Goal: Task Accomplishment & Management: Manage account settings

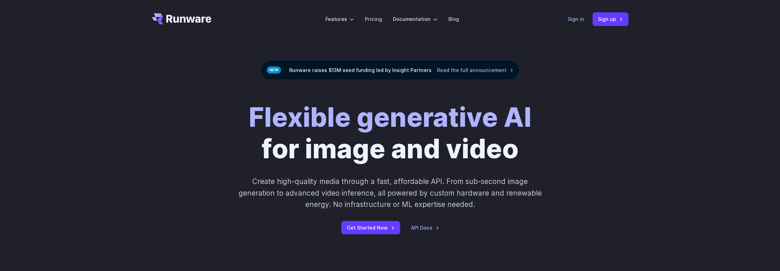
click at [574, 18] on link "Sign in" at bounding box center [576, 19] width 16 height 8
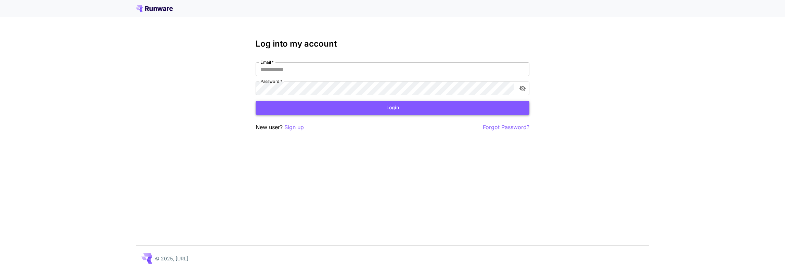
type input "**********"
click at [281, 107] on button "Login" at bounding box center [393, 108] width 274 height 14
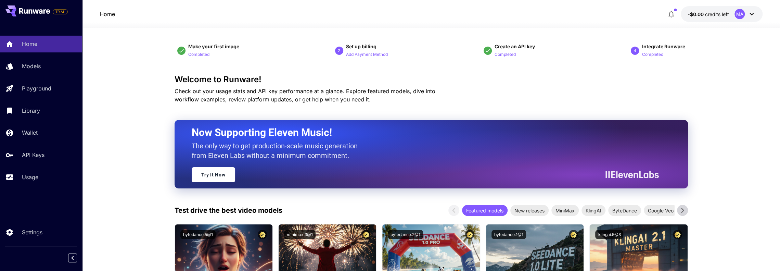
click at [722, 11] on p "-$0.00 credits left" at bounding box center [707, 14] width 41 height 7
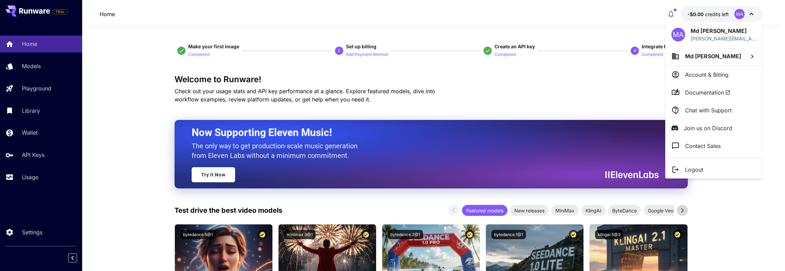
click at [704, 75] on p "Account & Billing" at bounding box center [706, 74] width 43 height 8
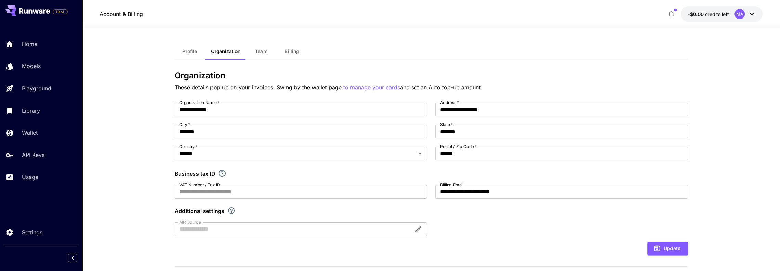
click at [188, 54] on button "Profile" at bounding box center [190, 51] width 31 height 16
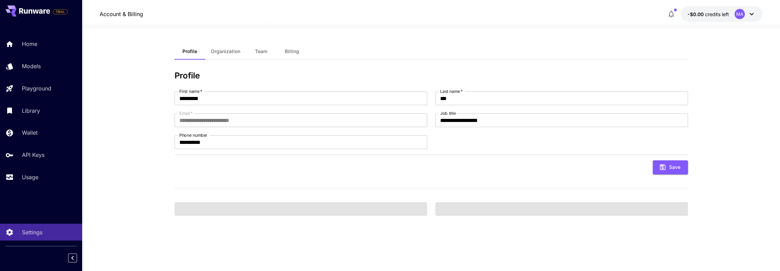
click at [257, 48] on button "Team" at bounding box center [261, 51] width 31 height 16
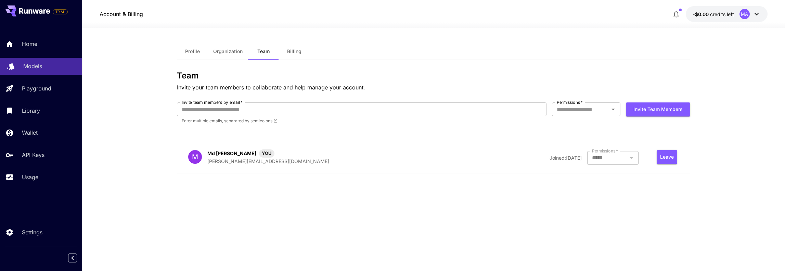
click at [32, 66] on p "Models" at bounding box center [32, 66] width 19 height 8
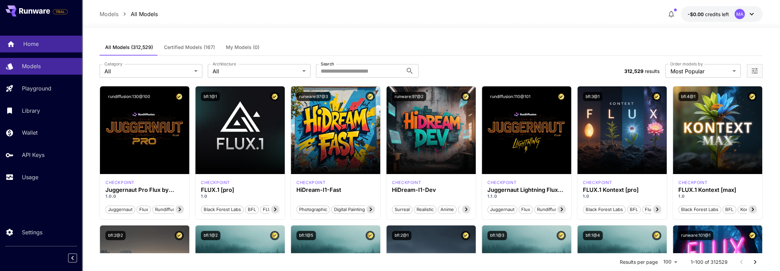
click at [38, 50] on link "Home" at bounding box center [41, 44] width 82 height 17
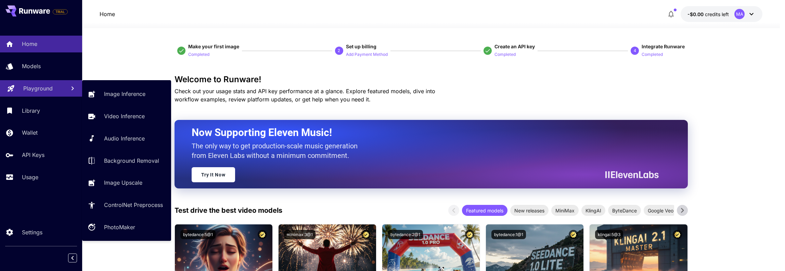
click at [42, 92] on p "Playground" at bounding box center [37, 88] width 29 height 8
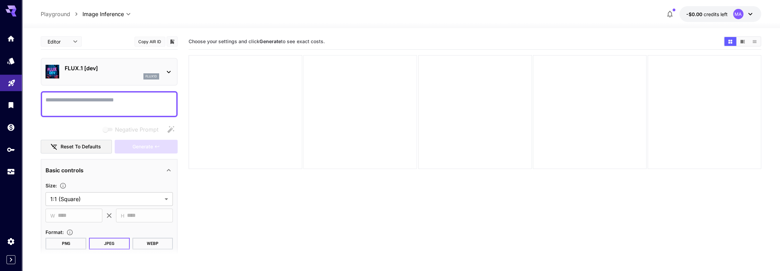
click at [401, 137] on div at bounding box center [360, 112] width 114 height 114
click at [13, 43] on link at bounding box center [11, 38] width 22 height 17
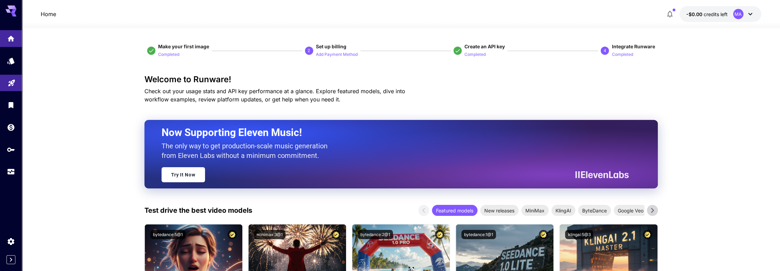
click at [746, 14] on icon at bounding box center [750, 14] width 8 height 8
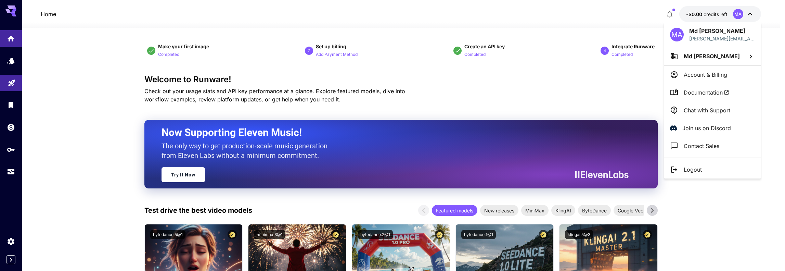
click at [711, 68] on li "Account & Billing" at bounding box center [712, 75] width 97 height 18
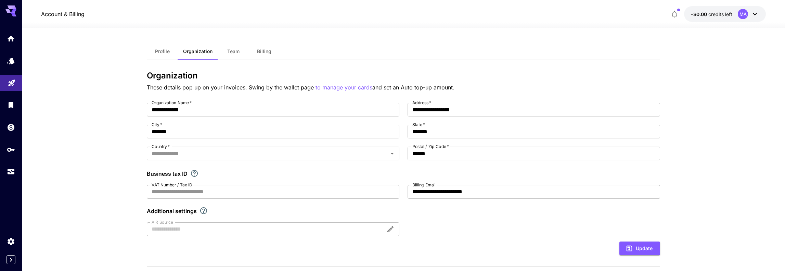
type input "******"
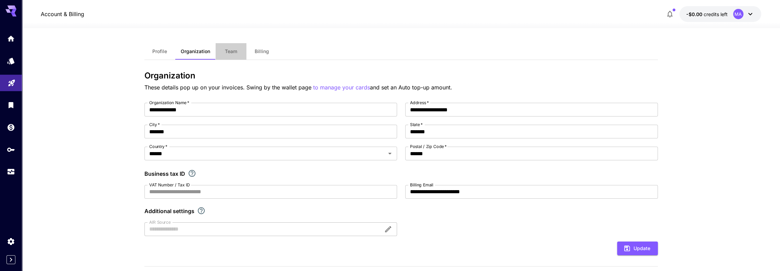
click at [233, 56] on button "Team" at bounding box center [231, 51] width 31 height 16
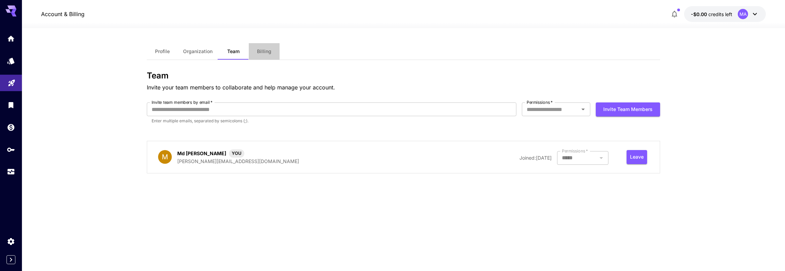
click at [264, 50] on span "Billing" at bounding box center [264, 51] width 14 height 6
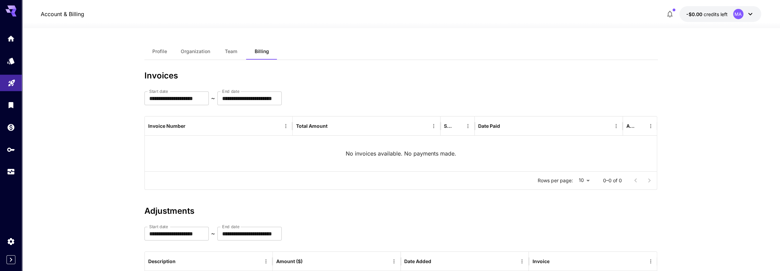
click at [233, 52] on span "Team" at bounding box center [231, 51] width 12 height 6
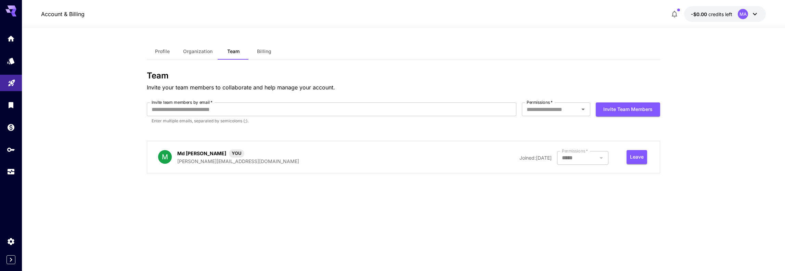
click at [192, 52] on span "Organization" at bounding box center [197, 51] width 29 height 6
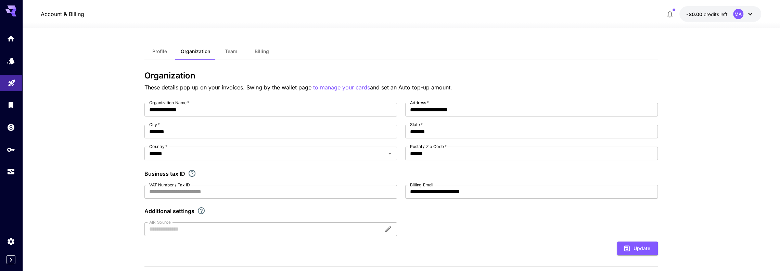
click at [154, 48] on button "Profile" at bounding box center [159, 51] width 31 height 16
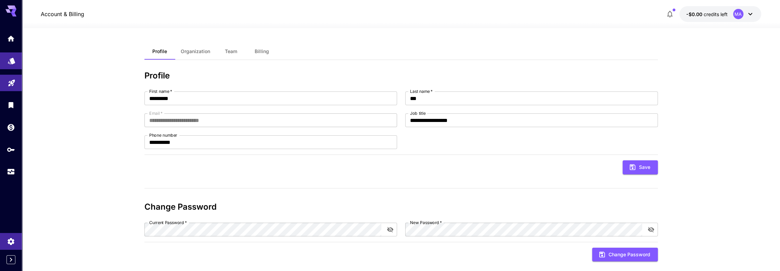
click at [8, 61] on icon "Models" at bounding box center [11, 58] width 7 height 7
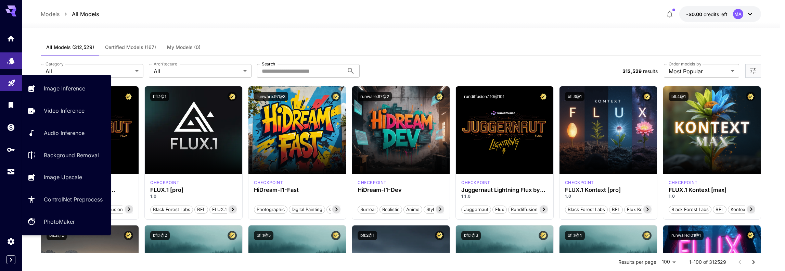
click at [21, 91] on link at bounding box center [11, 83] width 22 height 17
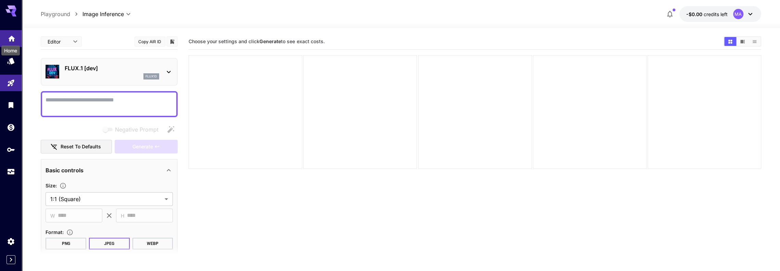
click at [11, 39] on icon "Home" at bounding box center [11, 37] width 7 height 6
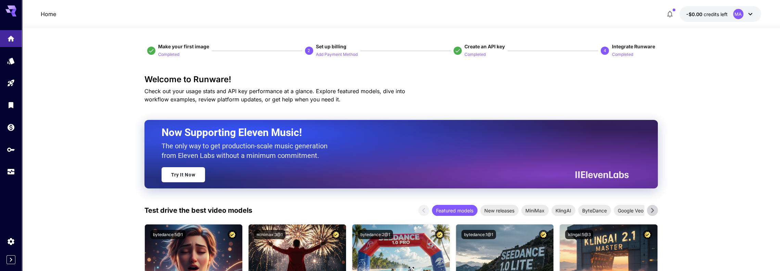
click at [746, 12] on icon at bounding box center [750, 14] width 8 height 8
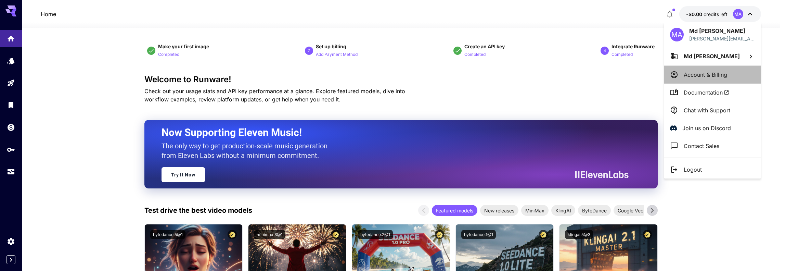
click at [712, 74] on p "Account & Billing" at bounding box center [705, 74] width 43 height 8
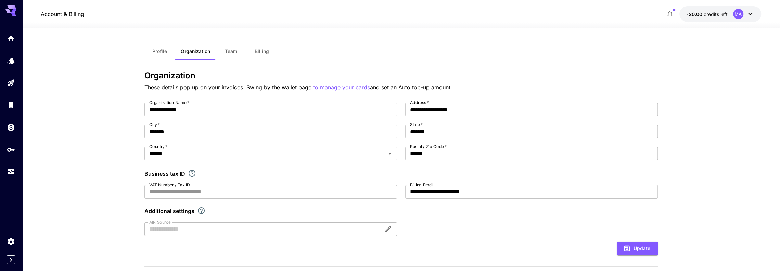
click at [263, 54] on span "Billing" at bounding box center [262, 51] width 14 height 6
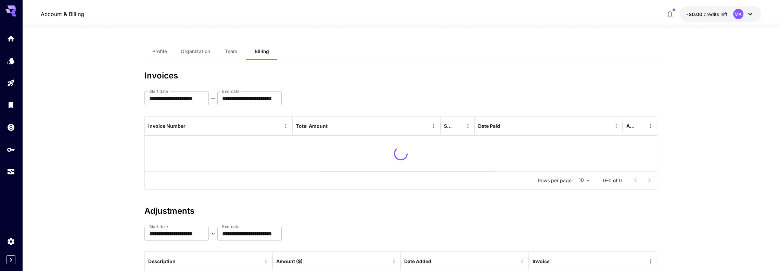
click at [230, 51] on span "Team" at bounding box center [231, 51] width 12 height 6
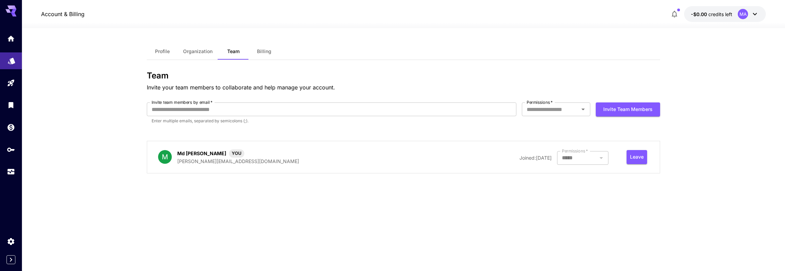
click at [6, 64] on link at bounding box center [11, 60] width 22 height 17
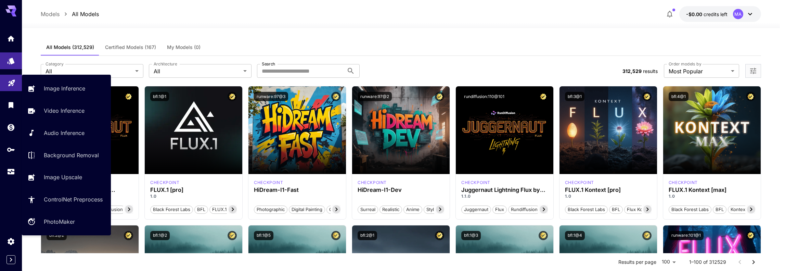
click at [13, 87] on link at bounding box center [11, 83] width 22 height 17
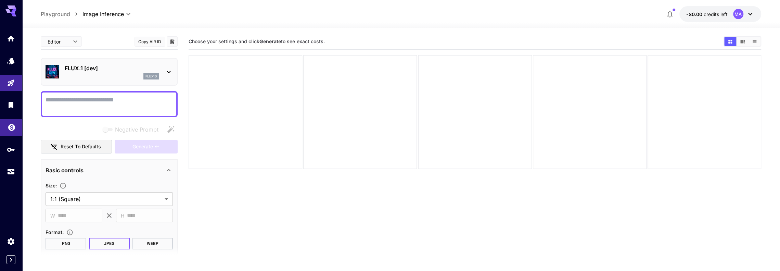
click at [2, 122] on link at bounding box center [11, 127] width 22 height 17
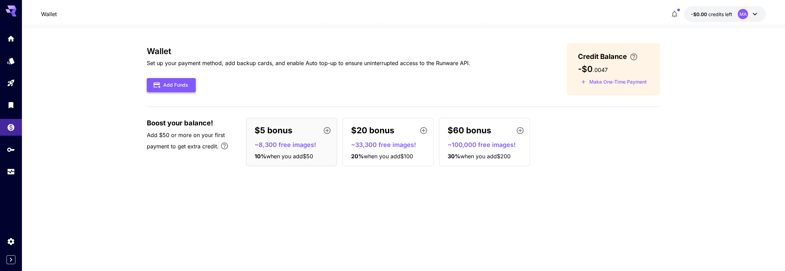
click at [186, 85] on button "Add Funds" at bounding box center [171, 85] width 49 height 14
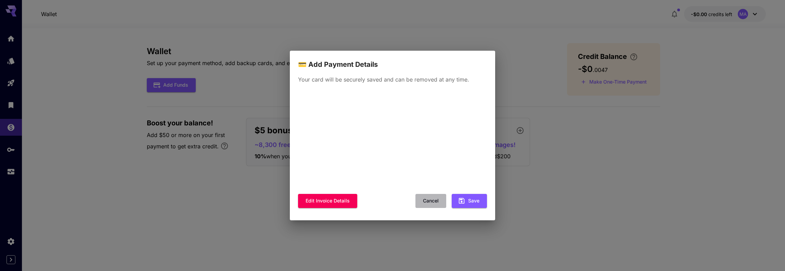
click at [431, 195] on button "Cancel" at bounding box center [430, 201] width 31 height 14
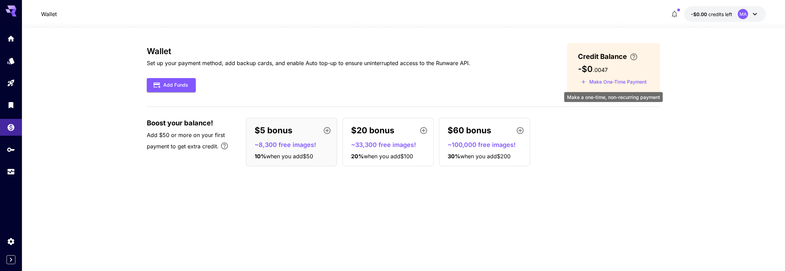
click at [601, 81] on button "Make One-Time Payment" at bounding box center [614, 82] width 72 height 11
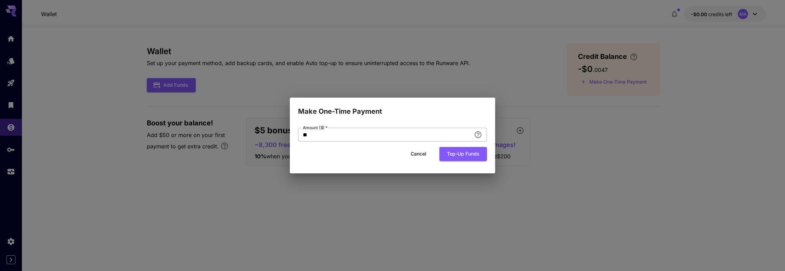
click at [375, 133] on input "**" at bounding box center [384, 135] width 173 height 14
click at [405, 136] on input "**" at bounding box center [384, 135] width 173 height 14
click at [469, 157] on button "Top-up funds" at bounding box center [463, 154] width 48 height 14
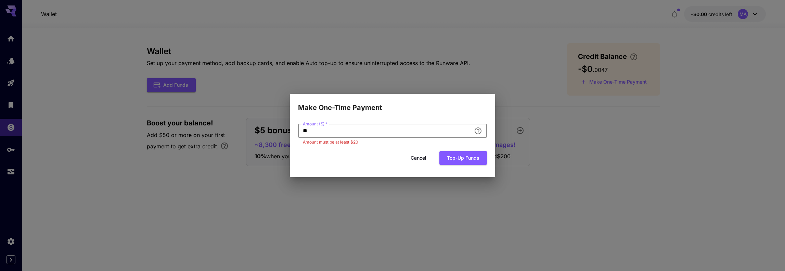
click at [367, 126] on input "**" at bounding box center [384, 131] width 173 height 14
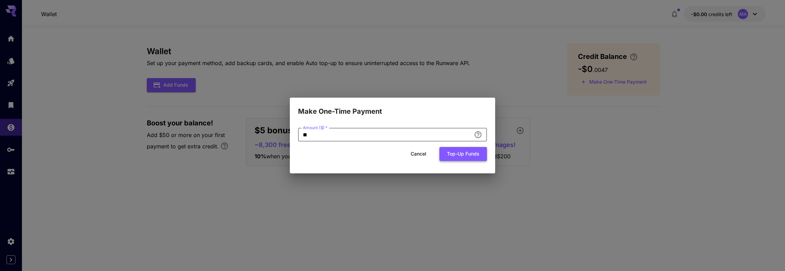
type input "**"
click at [469, 157] on button "Top-up funds" at bounding box center [463, 154] width 48 height 14
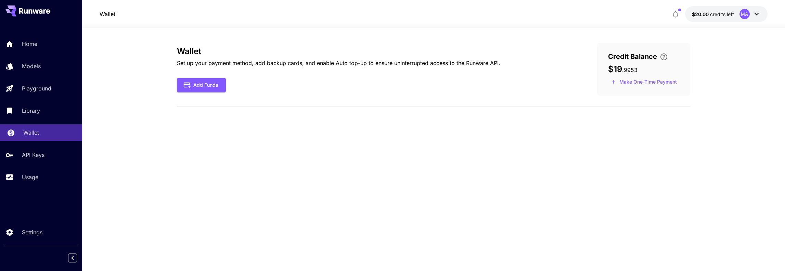
click at [28, 134] on p "Wallet" at bounding box center [31, 132] width 16 height 8
drag, startPoint x: 23, startPoint y: 134, endPoint x: 48, endPoint y: 137, distance: 24.8
click at [23, 134] on p "Wallet" at bounding box center [31, 132] width 16 height 8
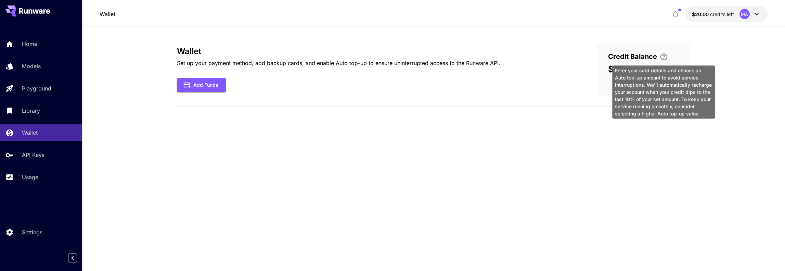
click at [662, 56] on icon "\a Enter your card details and choose an Auto top-up amount to avoid service in…" at bounding box center [664, 57] width 8 height 8
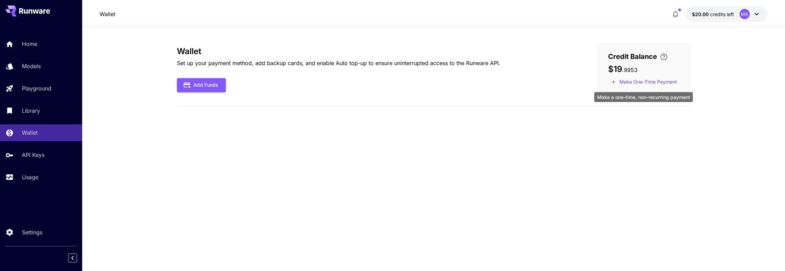
click at [648, 85] on body "Home Models Playground Library Wallet API Keys Usage Settings Wallet $20.00 cre…" at bounding box center [392, 135] width 785 height 271
click at [195, 40] on div "Wallet Set up your payment method, add backup cards, and enable Auto top-up to …" at bounding box center [433, 149] width 513 height 243
click at [191, 84] on button "Add Funds" at bounding box center [201, 85] width 49 height 14
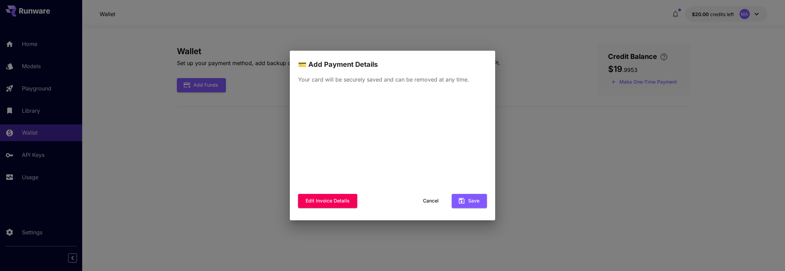
click at [427, 200] on button "Cancel" at bounding box center [430, 201] width 31 height 14
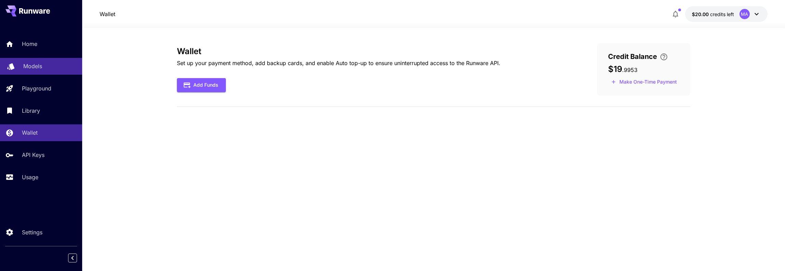
click at [34, 65] on p "Models" at bounding box center [32, 66] width 19 height 8
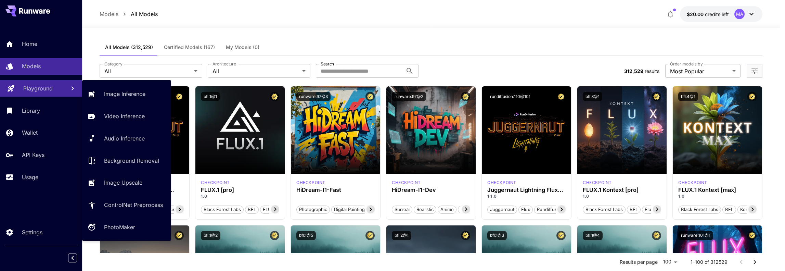
click at [36, 87] on p "Playground" at bounding box center [37, 88] width 29 height 8
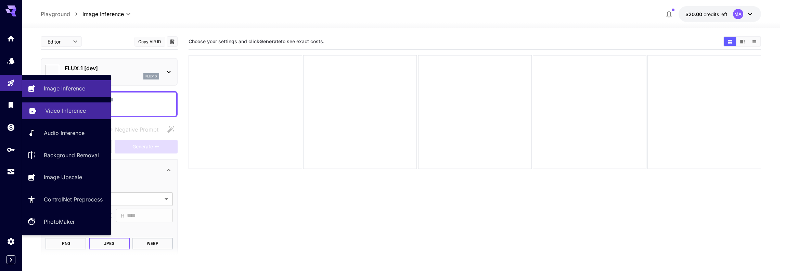
type input "**********"
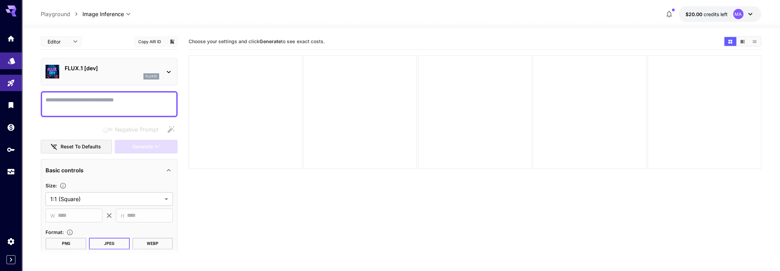
click at [7, 63] on link at bounding box center [11, 60] width 22 height 17
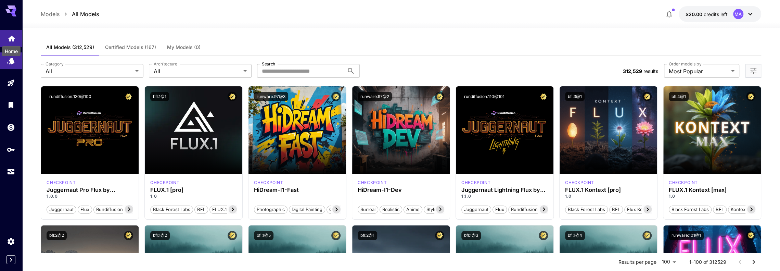
click at [9, 39] on icon "Home" at bounding box center [12, 38] width 8 height 8
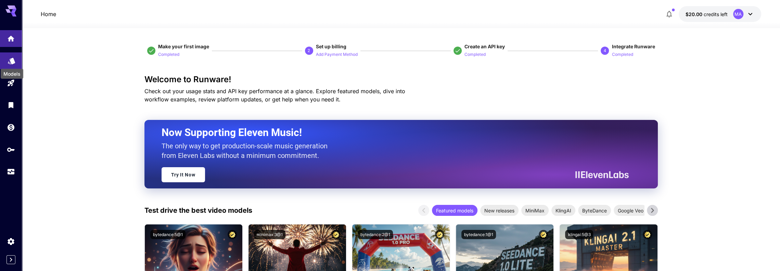
click at [9, 59] on icon "Models" at bounding box center [12, 58] width 8 height 8
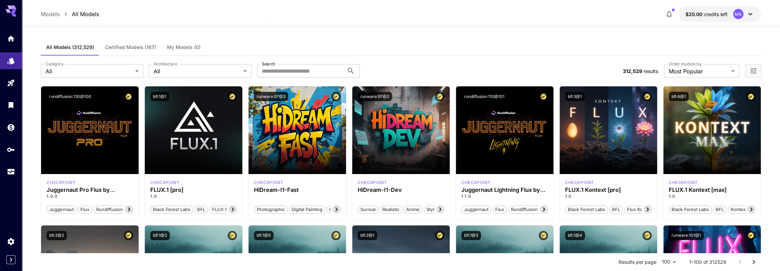
click at [120, 49] on span "Certified Models (167)" at bounding box center [130, 47] width 51 height 6
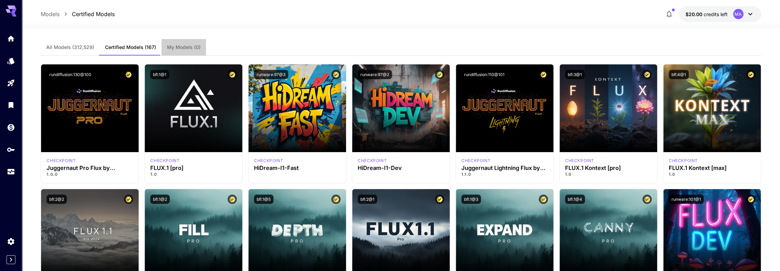
click at [183, 48] on span "My Models (0)" at bounding box center [184, 47] width 34 height 6
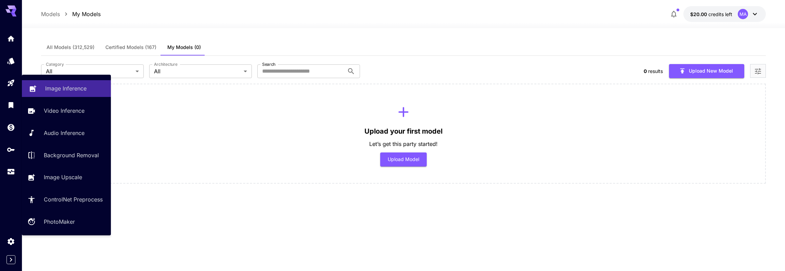
click at [68, 86] on p "Image Inference" at bounding box center [65, 88] width 41 height 8
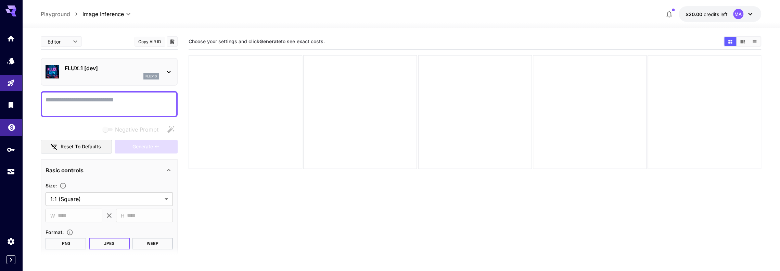
click at [7, 130] on link at bounding box center [11, 127] width 22 height 17
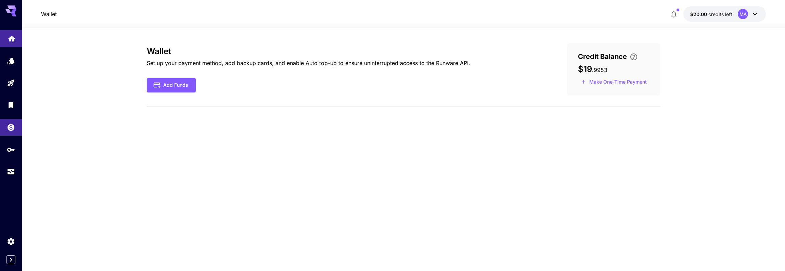
click at [11, 32] on link at bounding box center [11, 38] width 22 height 17
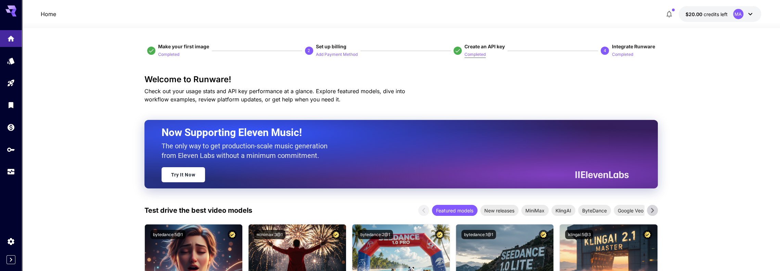
click at [472, 55] on p "Completed" at bounding box center [474, 54] width 21 height 7
click at [479, 45] on span "Create an API key" at bounding box center [484, 46] width 40 height 6
click at [473, 55] on p "Completed" at bounding box center [474, 54] width 21 height 7
click at [482, 53] on p "Completed" at bounding box center [474, 54] width 21 height 7
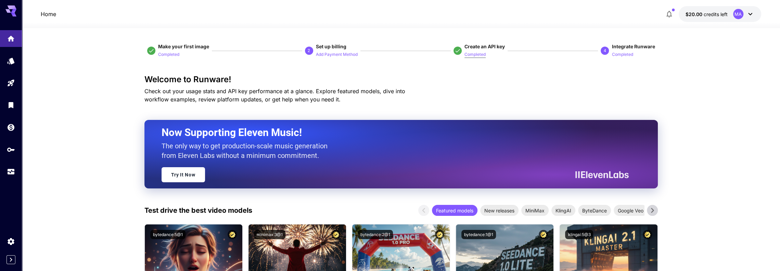
click at [482, 53] on p "Completed" at bounding box center [474, 54] width 21 height 7
click at [740, 14] on div "MA" at bounding box center [738, 14] width 10 height 10
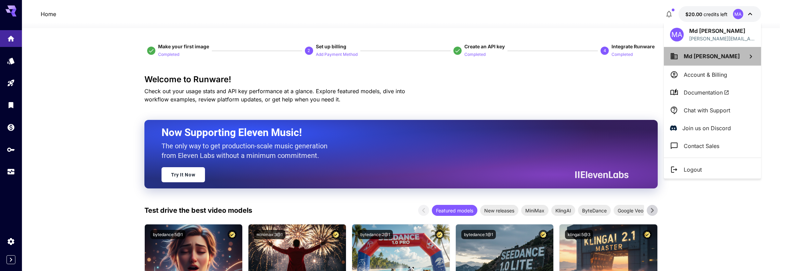
click at [712, 55] on span "Md [PERSON_NAME]" at bounding box center [712, 56] width 56 height 7
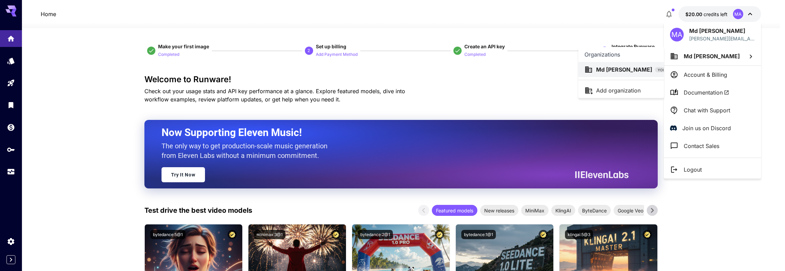
click at [715, 73] on div at bounding box center [392, 135] width 785 height 271
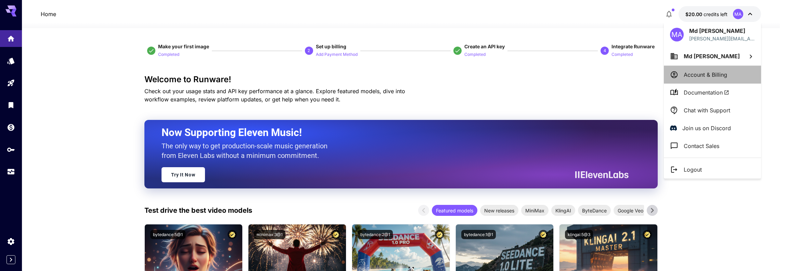
click at [712, 76] on p "Account & Billing" at bounding box center [705, 74] width 43 height 8
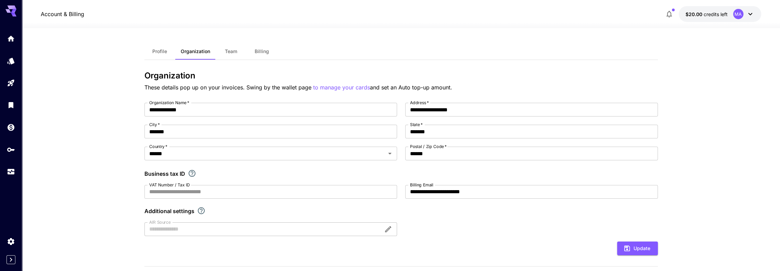
click at [225, 50] on span "Team" at bounding box center [231, 51] width 12 height 6
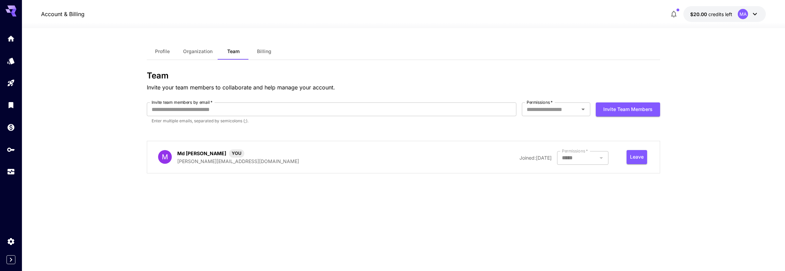
click at [147, 48] on button "Profile" at bounding box center [162, 51] width 31 height 16
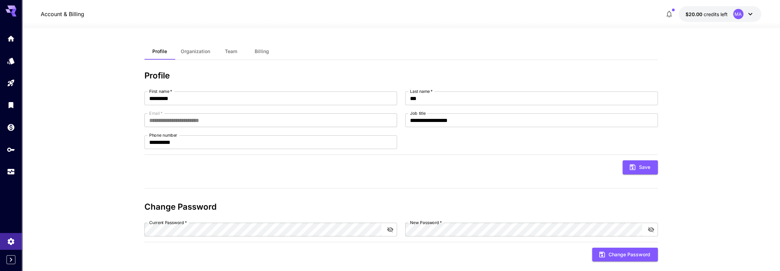
click at [263, 50] on span "Billing" at bounding box center [262, 51] width 14 height 6
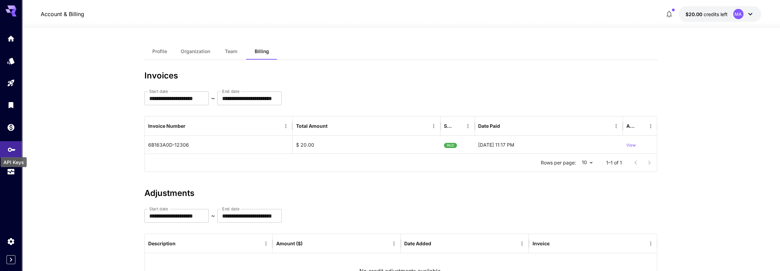
click at [12, 149] on icon "API Keys" at bounding box center [12, 149] width 8 height 4
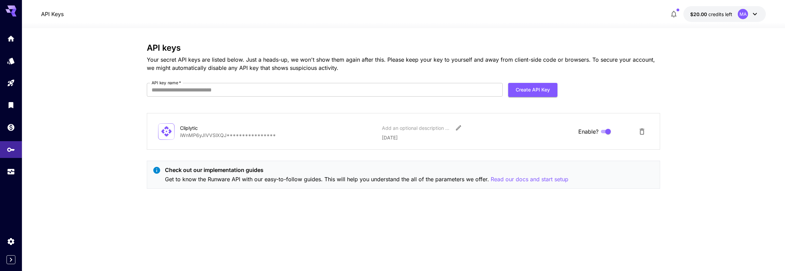
click at [217, 134] on p "**********" at bounding box center [278, 134] width 196 height 7
click at [242, 138] on p "**********" at bounding box center [278, 134] width 196 height 7
click at [178, 93] on input "API key name   *" at bounding box center [325, 90] width 356 height 14
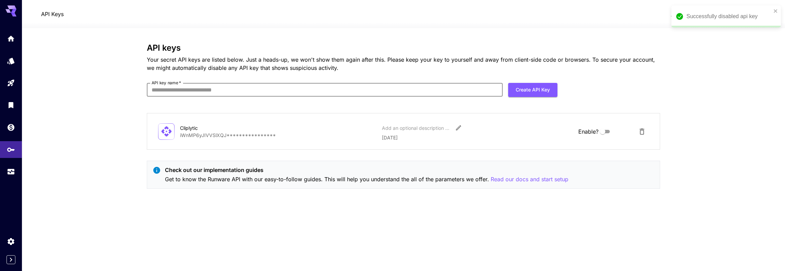
drag, startPoint x: 119, startPoint y: 196, endPoint x: 162, endPoint y: 170, distance: 49.9
click at [119, 195] on section "**********" at bounding box center [403, 149] width 763 height 243
click at [643, 131] on icon "Delete API Key" at bounding box center [642, 131] width 8 height 8
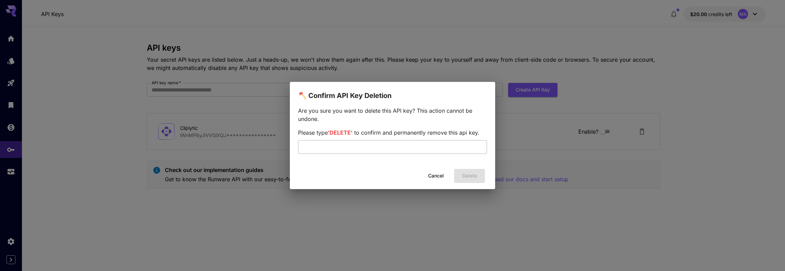
click at [368, 151] on input "text" at bounding box center [392, 147] width 189 height 14
type input "******"
click at [480, 175] on button "Delete" at bounding box center [469, 176] width 31 height 14
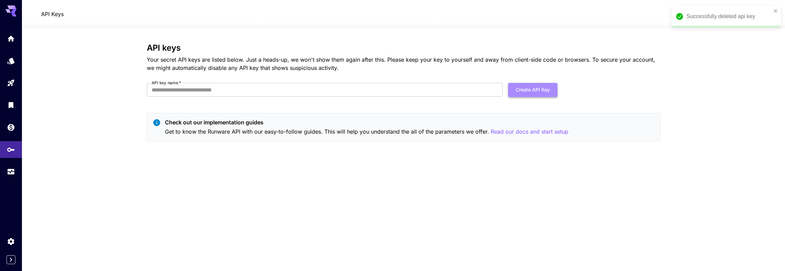
click at [552, 88] on button "Create API Key" at bounding box center [532, 90] width 49 height 14
type input "*********"
click at [524, 91] on button "Create API Key" at bounding box center [532, 90] width 49 height 14
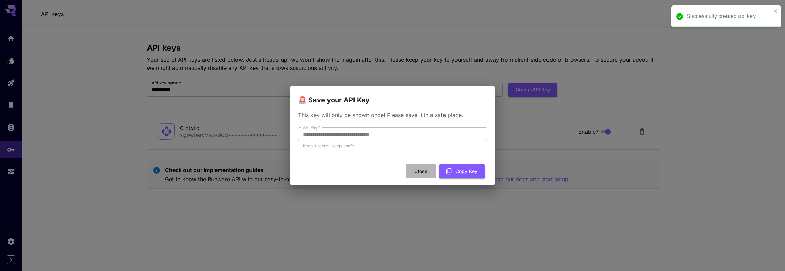
click at [423, 171] on button "Close" at bounding box center [420, 171] width 31 height 14
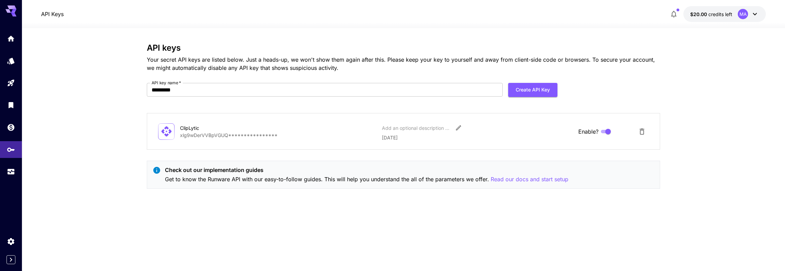
click at [14, 10] on icon at bounding box center [13, 11] width 5 height 4
click at [6, 59] on link at bounding box center [11, 60] width 22 height 17
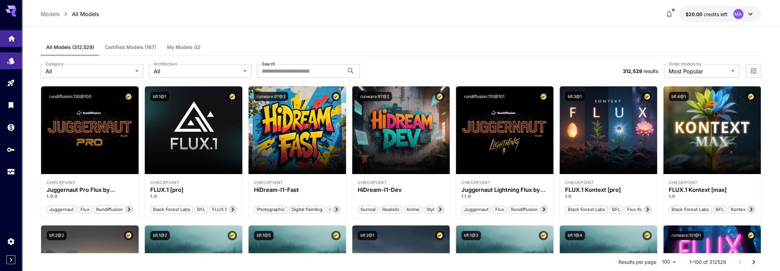
click at [13, 44] on link at bounding box center [11, 38] width 22 height 17
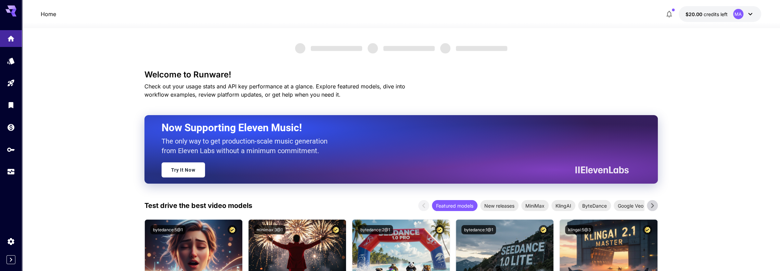
click at [17, 95] on div at bounding box center [11, 105] width 22 height 150
click at [12, 102] on icon "Library" at bounding box center [11, 103] width 5 height 6
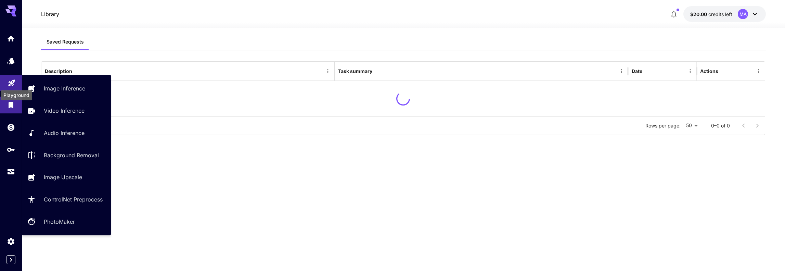
click at [13, 80] on icon "Playground" at bounding box center [11, 81] width 7 height 7
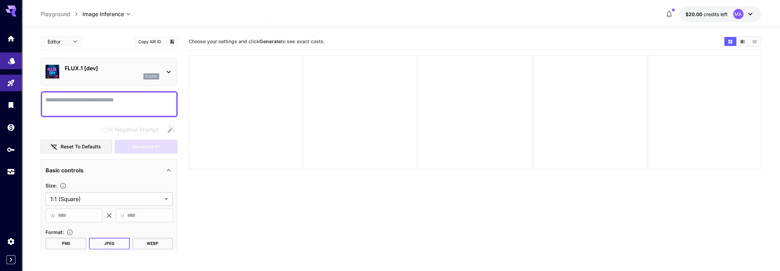
drag, startPoint x: 15, startPoint y: 41, endPoint x: 21, endPoint y: 57, distance: 16.6
click at [15, 41] on link at bounding box center [11, 38] width 22 height 17
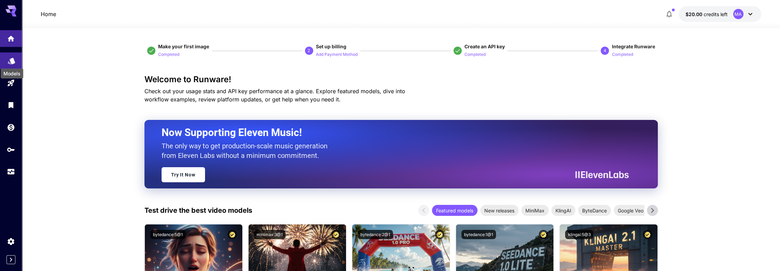
click at [15, 62] on icon "Models" at bounding box center [12, 58] width 8 height 8
